Goal: Find specific page/section: Find specific page/section

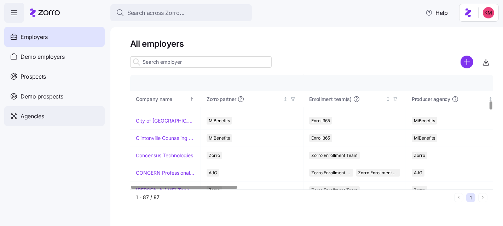
scroll to position [359, 0]
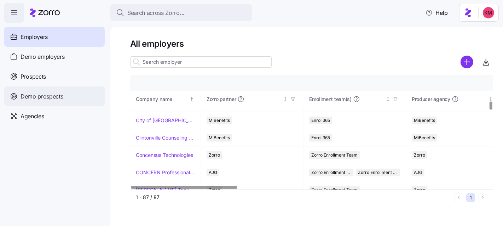
click at [35, 95] on span "Demo prospects" at bounding box center [42, 96] width 43 height 9
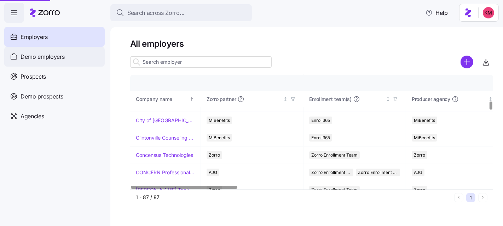
click at [28, 56] on span "Demo employers" at bounding box center [43, 56] width 44 height 9
click at [29, 56] on span "Demo employers" at bounding box center [43, 56] width 44 height 9
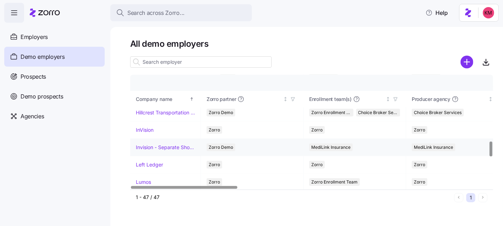
scroll to position [554, 0]
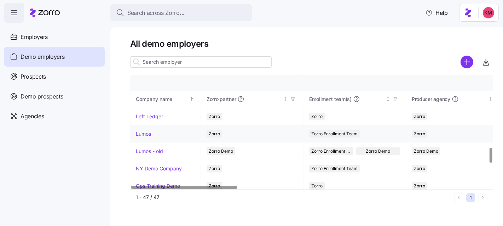
click at [144, 130] on link "Lumos" at bounding box center [143, 133] width 15 height 7
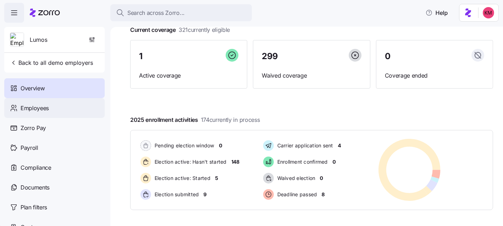
scroll to position [48, 0]
click at [62, 108] on div "Employees" at bounding box center [54, 108] width 100 height 20
